Goal: Information Seeking & Learning: Learn about a topic

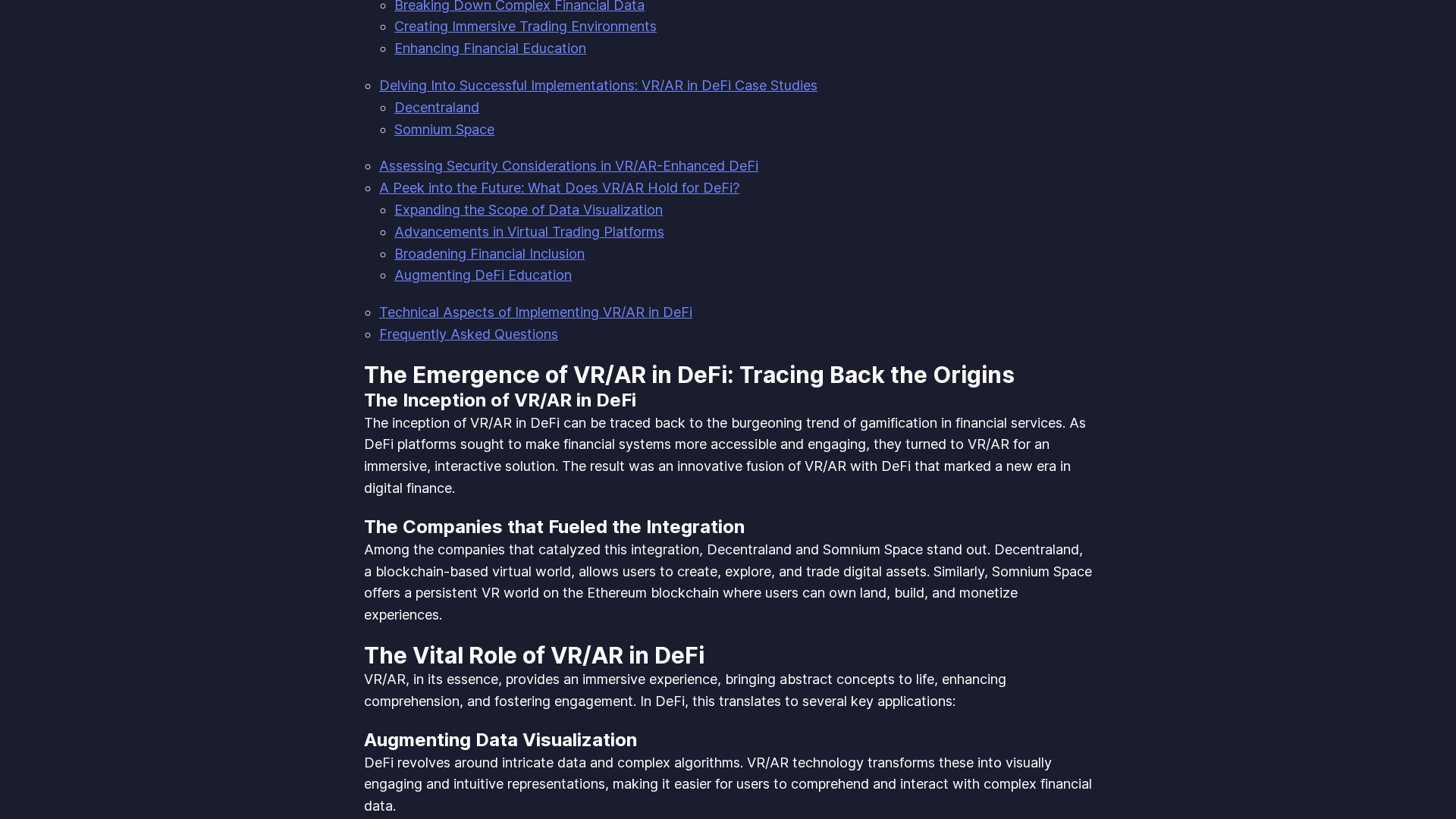
scroll to position [2362, 0]
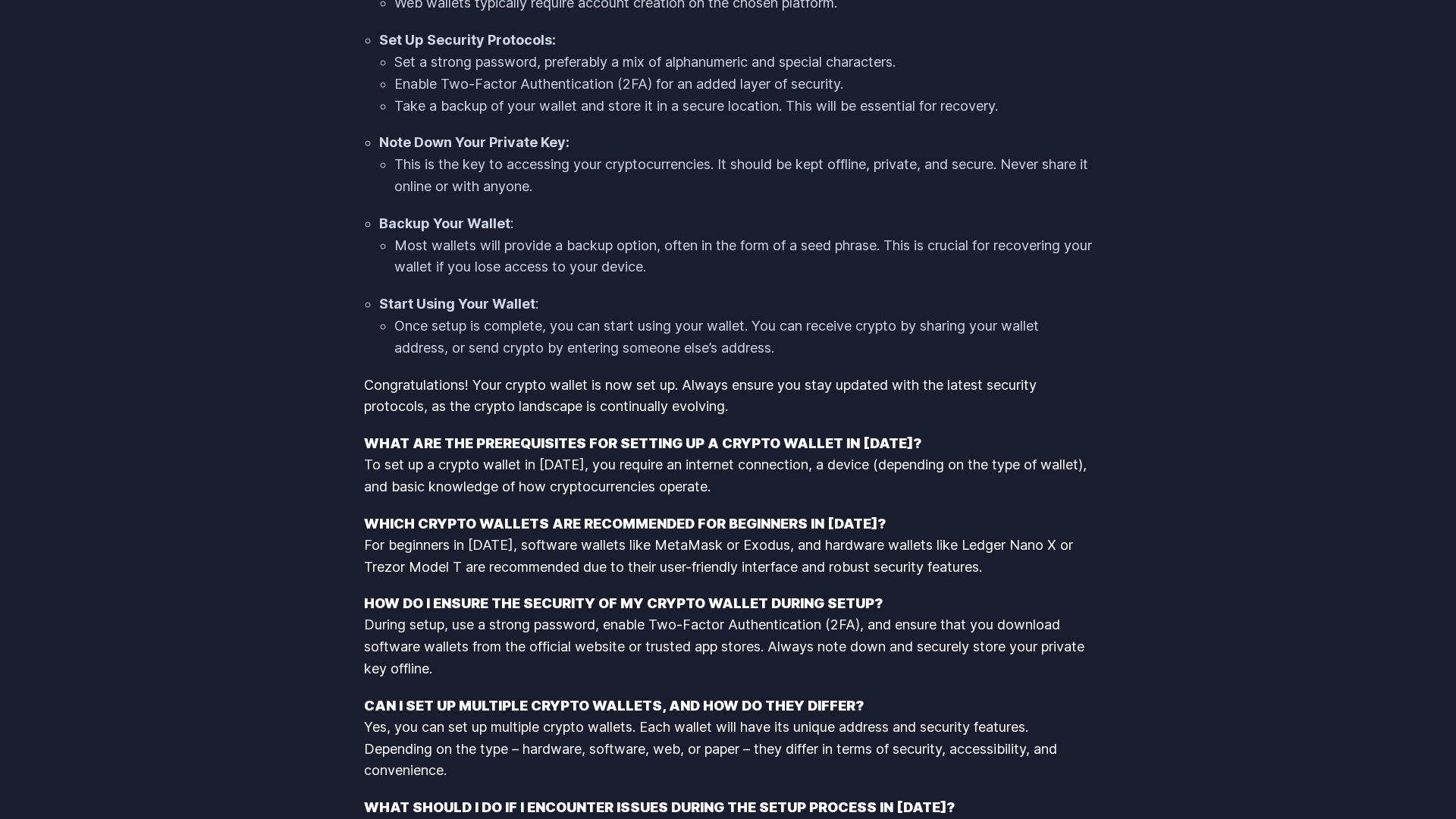
scroll to position [2150, 0]
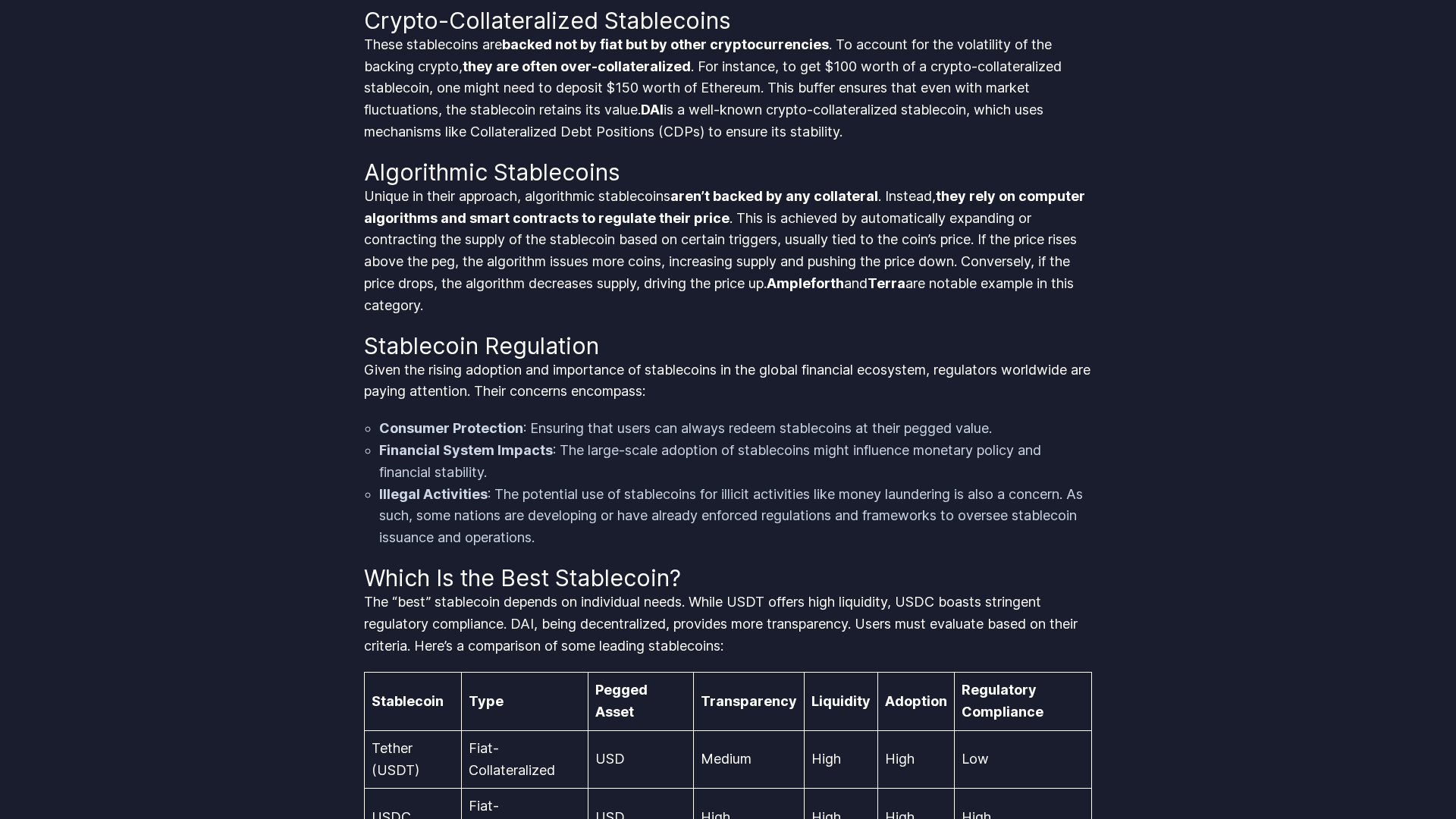
scroll to position [3150, 0]
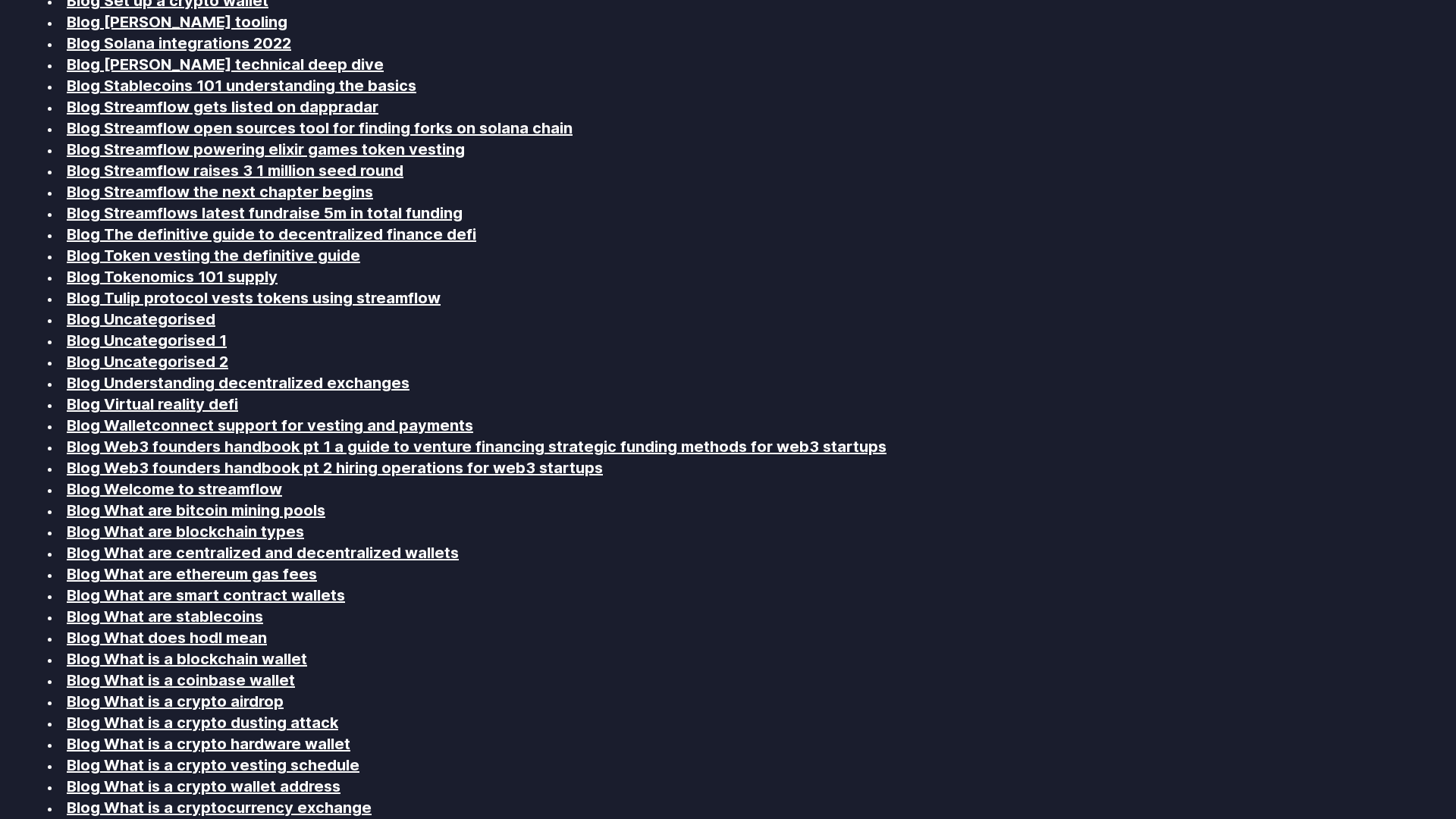
scroll to position [3150, 0]
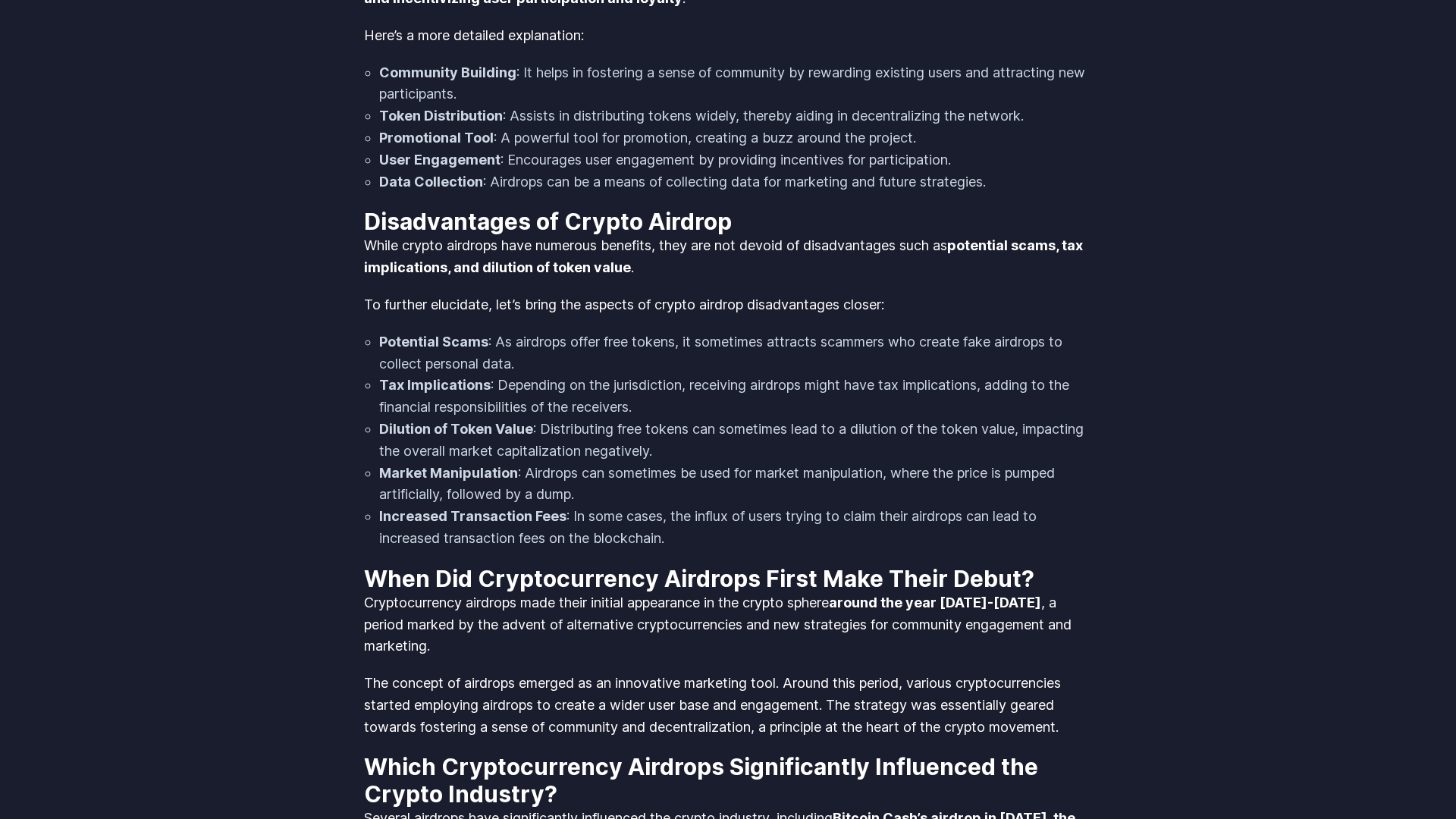
scroll to position [3150, 0]
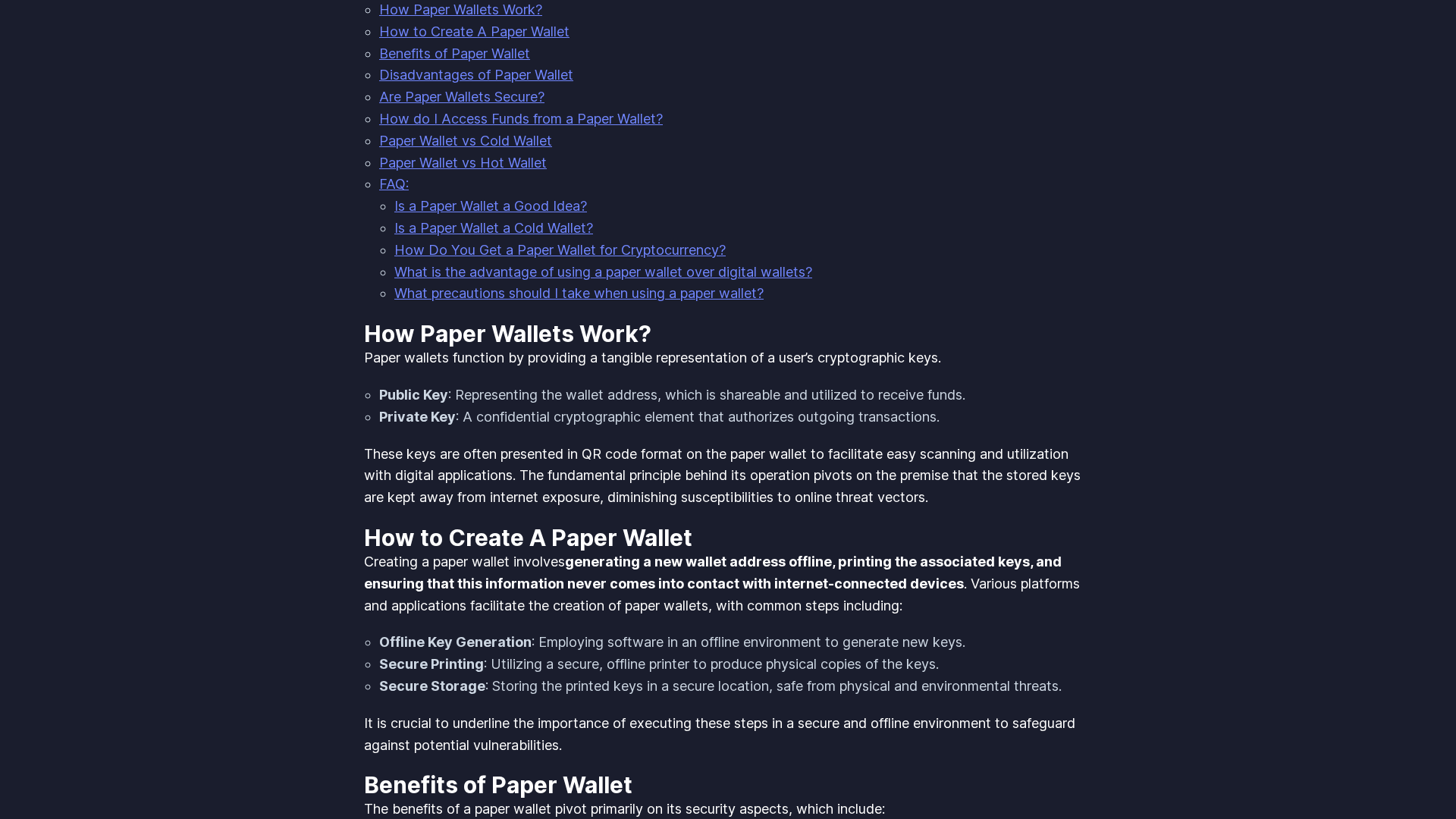
scroll to position [1575, 0]
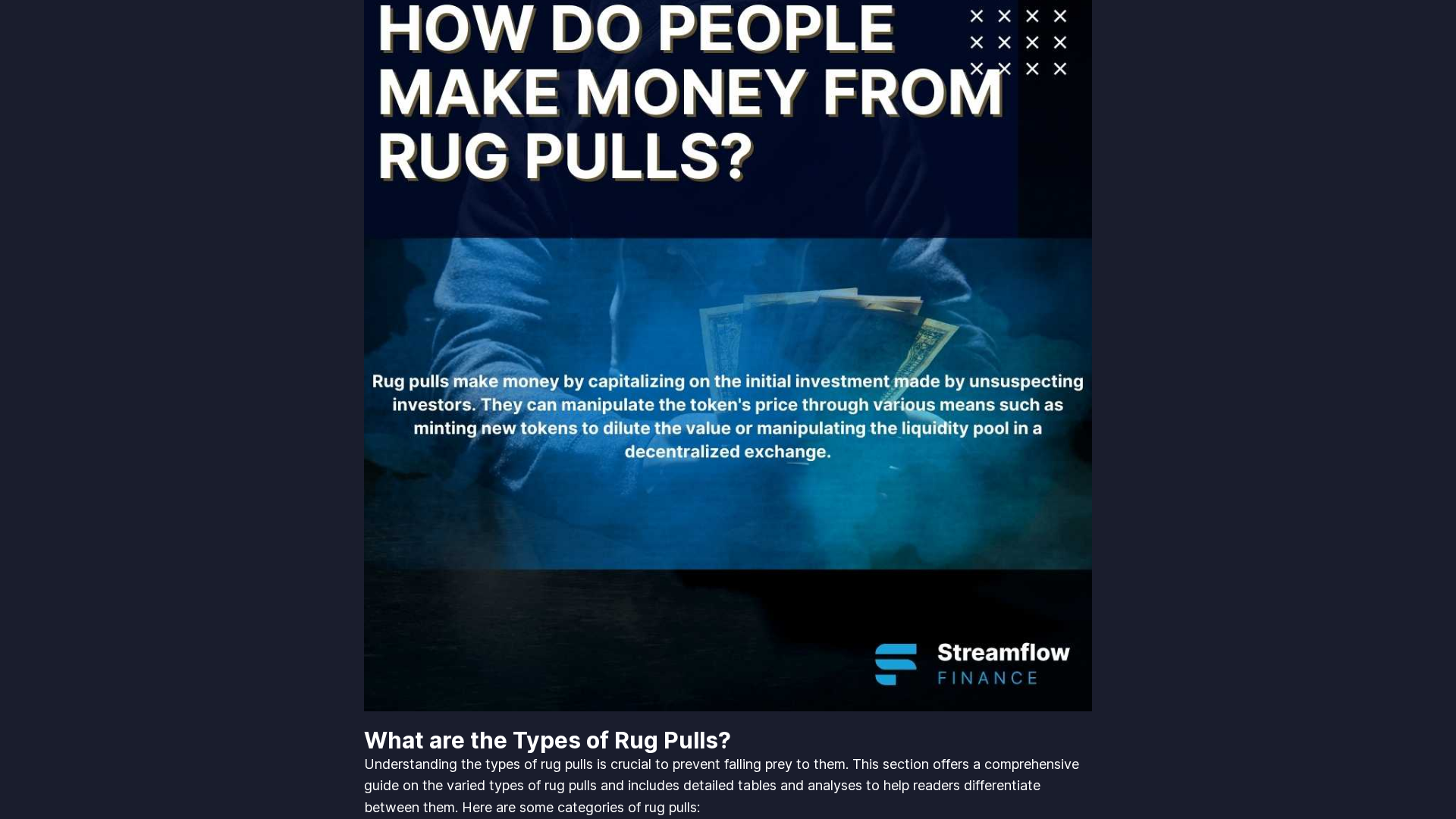
scroll to position [2362, 0]
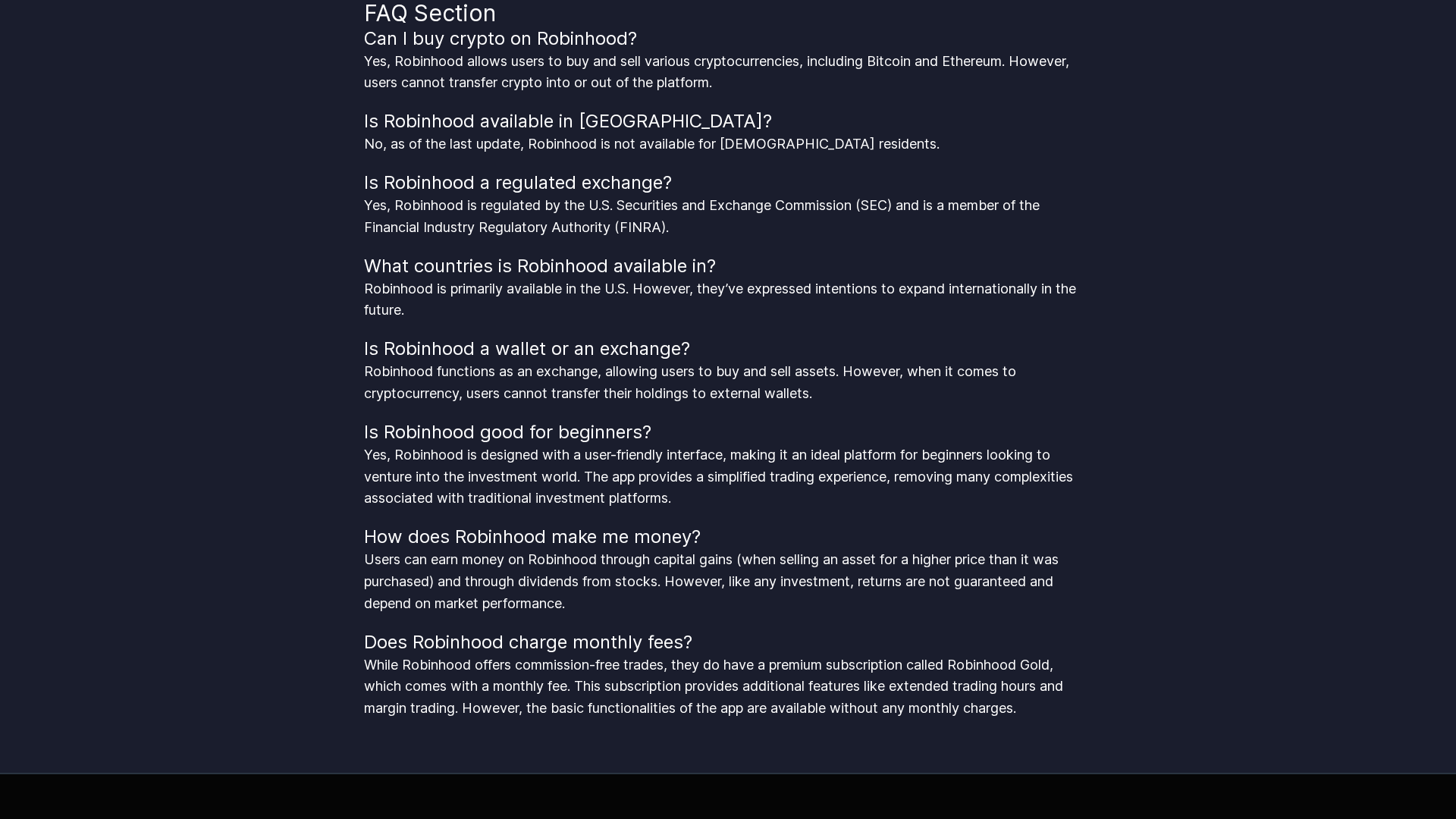
scroll to position [2795, 0]
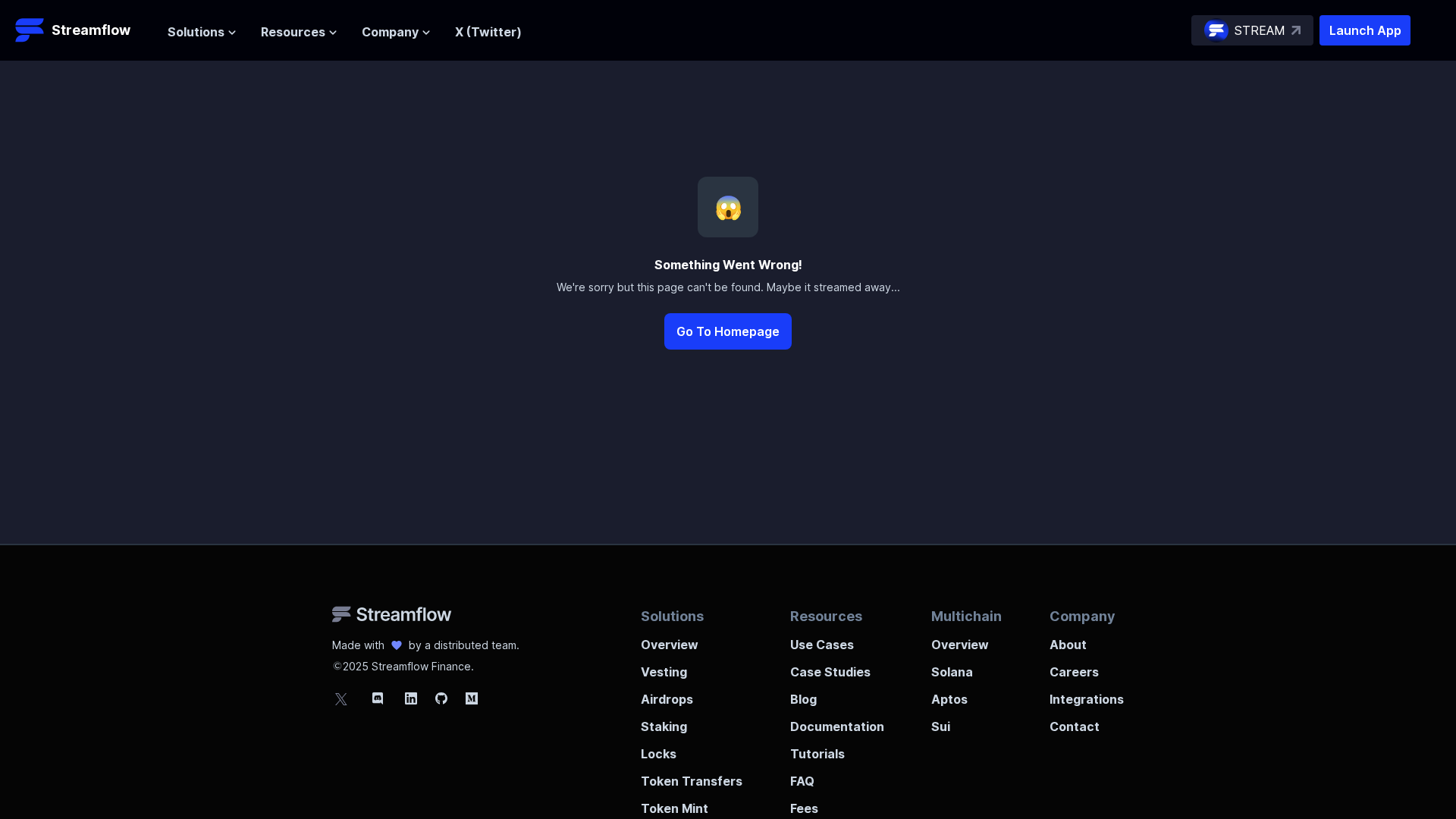
scroll to position [162, 0]
